Goal: Check status: Check status

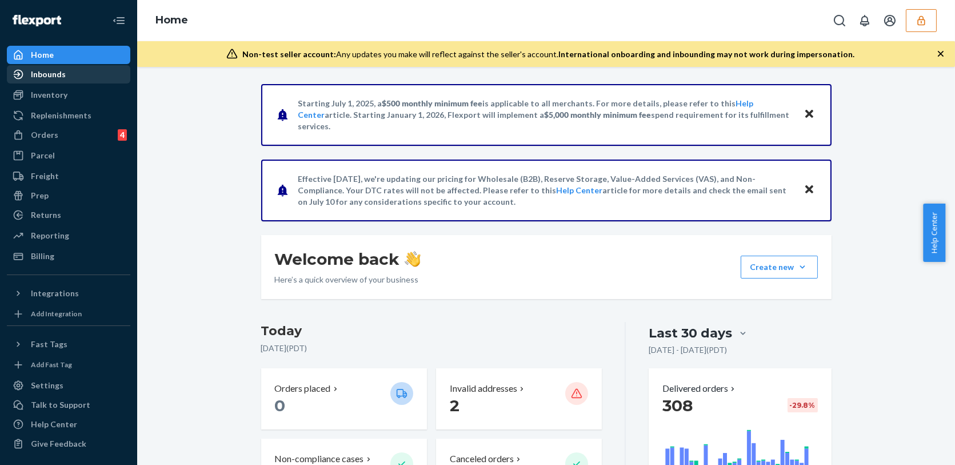
click at [52, 79] on div "Inbounds" at bounding box center [48, 74] width 35 height 11
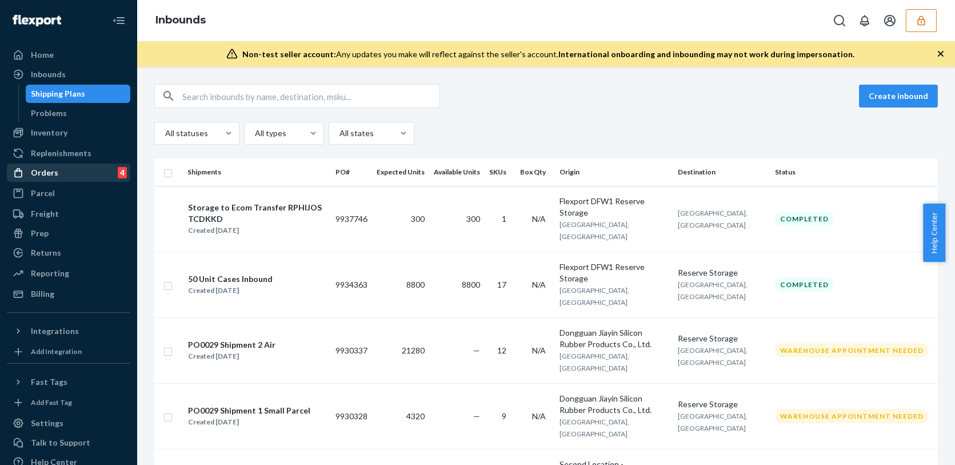
click at [56, 171] on div "Orders 4" at bounding box center [68, 173] width 121 height 16
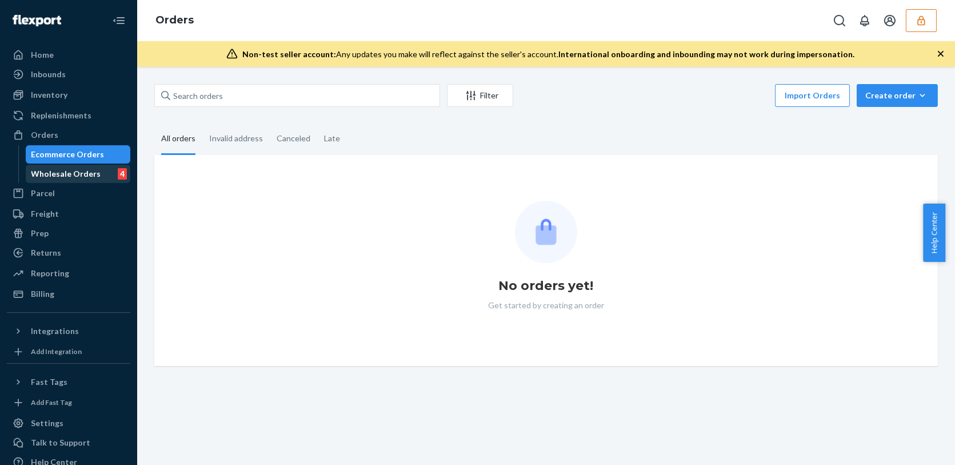
click at [58, 176] on div "Wholesale Orders" at bounding box center [66, 173] width 70 height 11
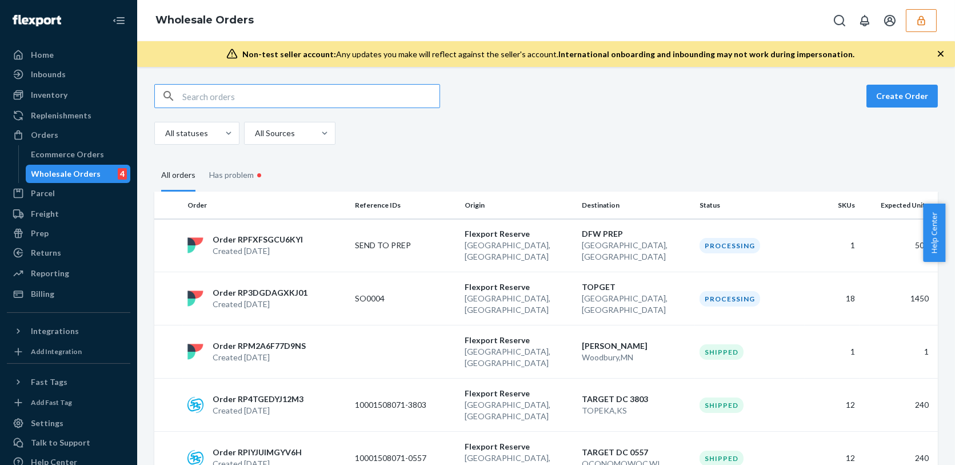
click at [256, 103] on input "text" at bounding box center [310, 96] width 257 height 23
type input "WA28KVFIKCPRT"
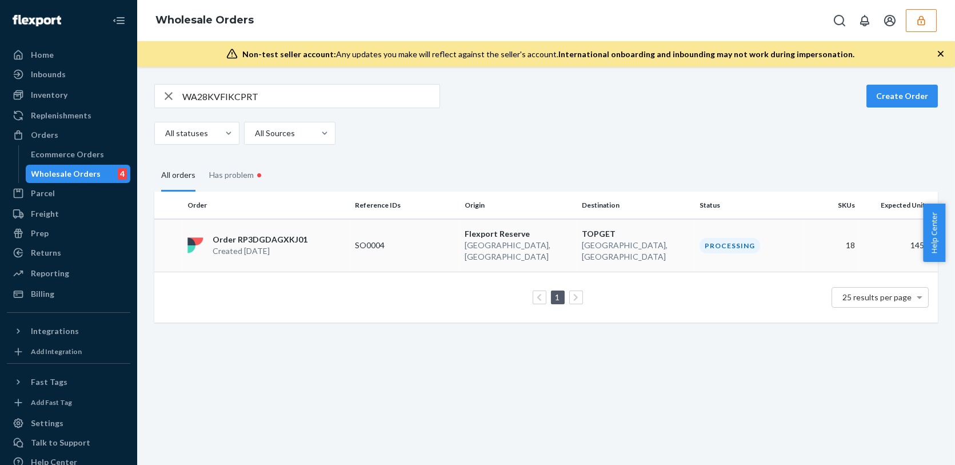
click at [384, 244] on p "SO0004" at bounding box center [400, 244] width 91 height 11
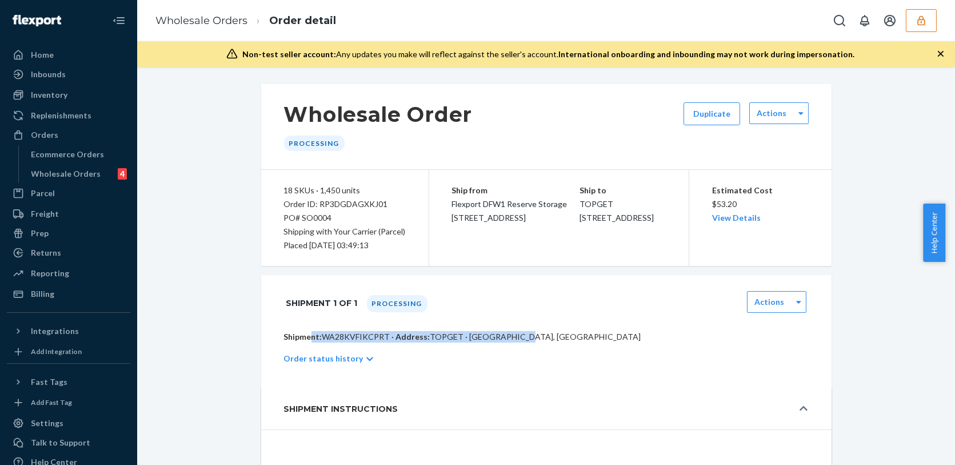
drag, startPoint x: 302, startPoint y: 333, endPoint x: 495, endPoint y: 331, distance: 192.6
click at [495, 331] on p "Shipment: WA28KVFIKCPRT · Address: TOPGET · [GEOGRAPHIC_DATA], [GEOGRAPHIC_DATA]" at bounding box center [546, 336] width 525 height 11
click at [601, 296] on div "Shipment 1 of 1 Processing Actions" at bounding box center [546, 303] width 525 height 29
click at [772, 123] on div "Actions" at bounding box center [778, 113] width 59 height 22
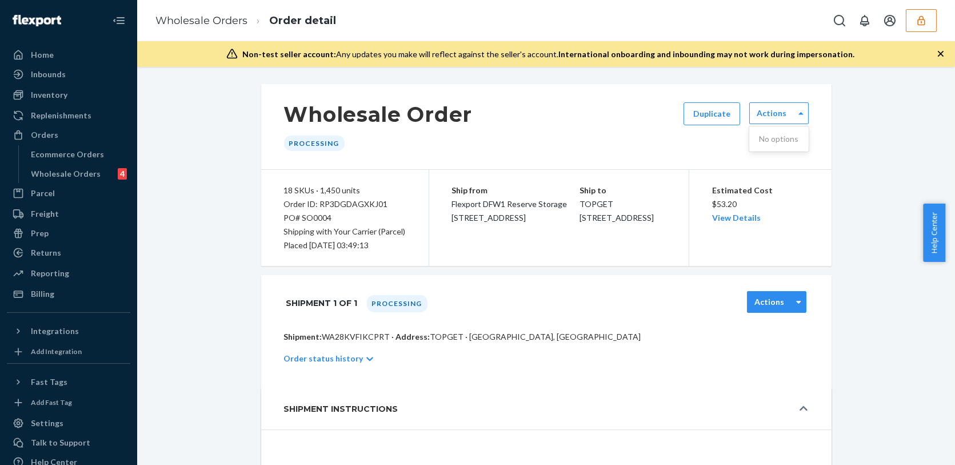
click at [783, 296] on div "Actions" at bounding box center [770, 301] width 44 height 11
click at [656, 327] on div "Shipment 1 of 1 Processing option [object Object] focused, 1 of 1. 1 result ava…" at bounding box center [546, 303] width 570 height 56
